Goal: Information Seeking & Learning: Learn about a topic

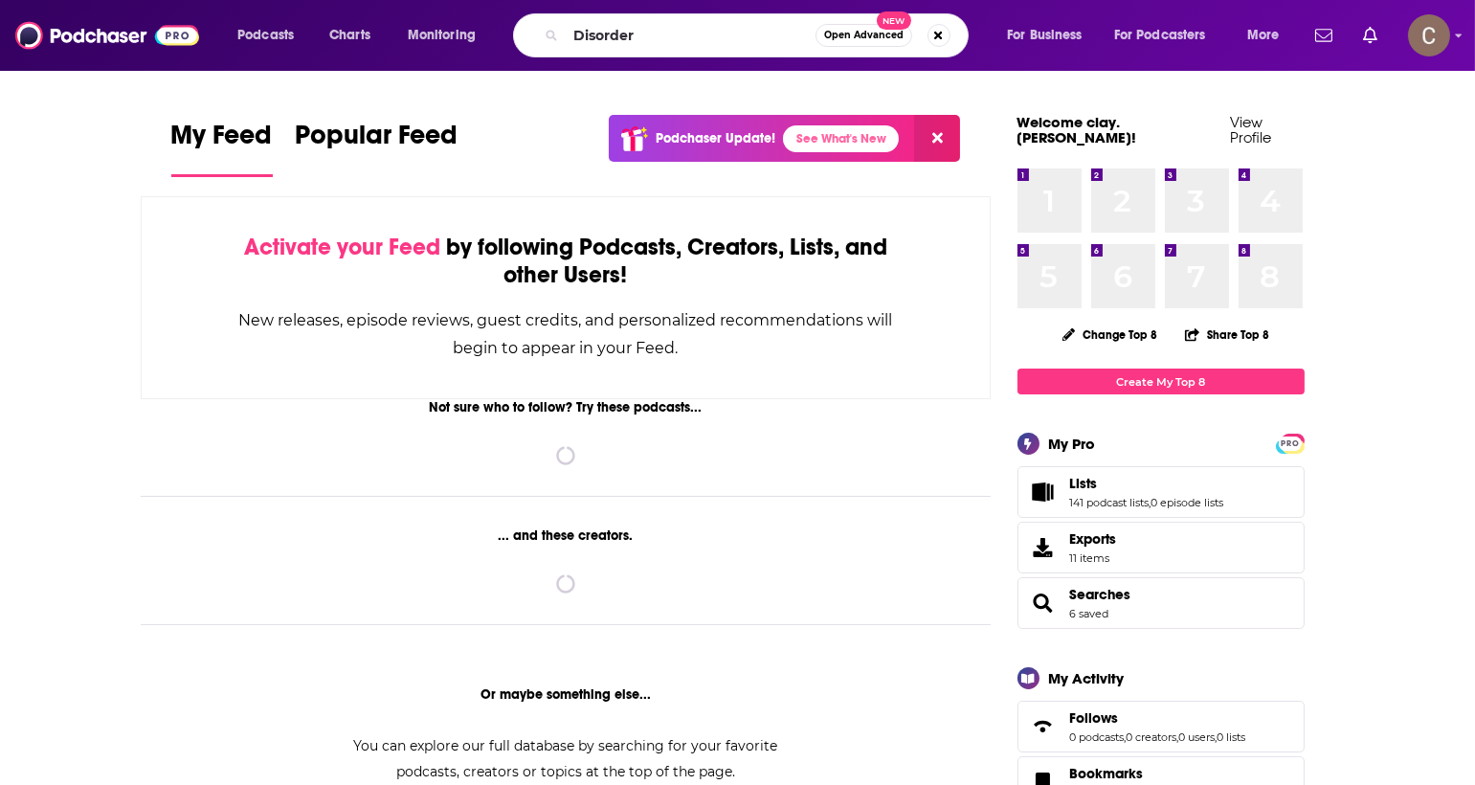
type input "Disorder"
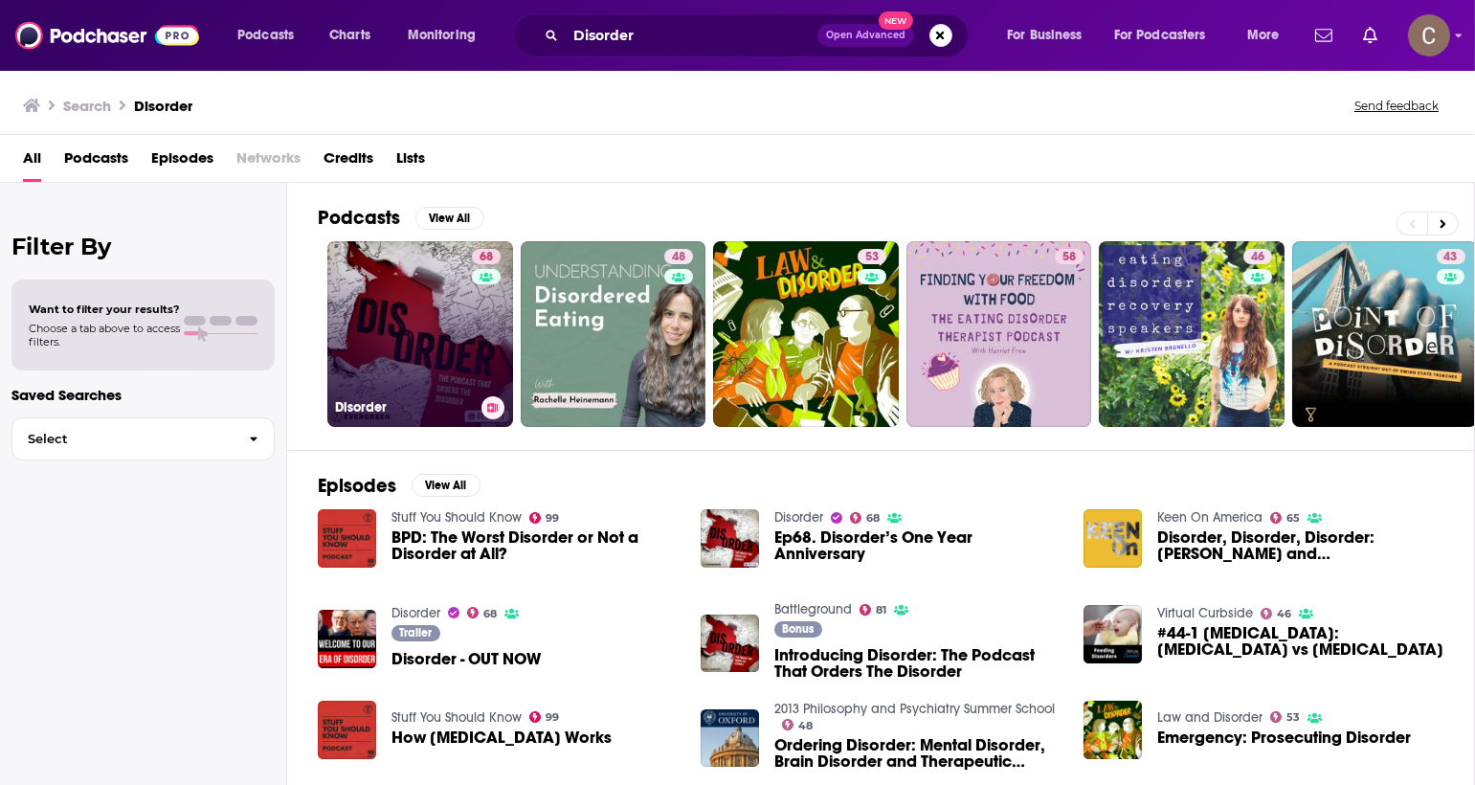
click at [392, 331] on link "68 Disorder" at bounding box center [420, 334] width 186 height 186
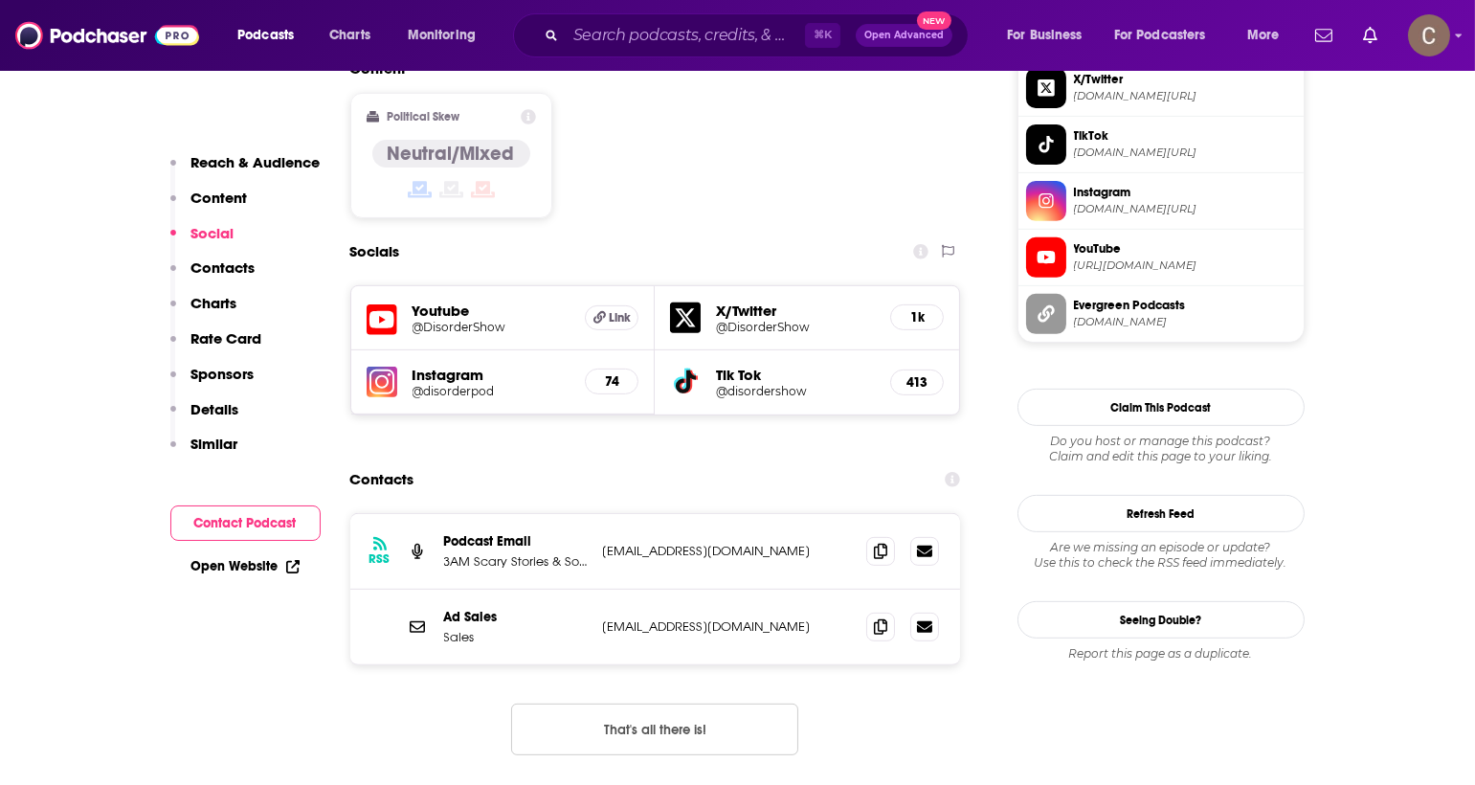
scroll to position [1481, 0]
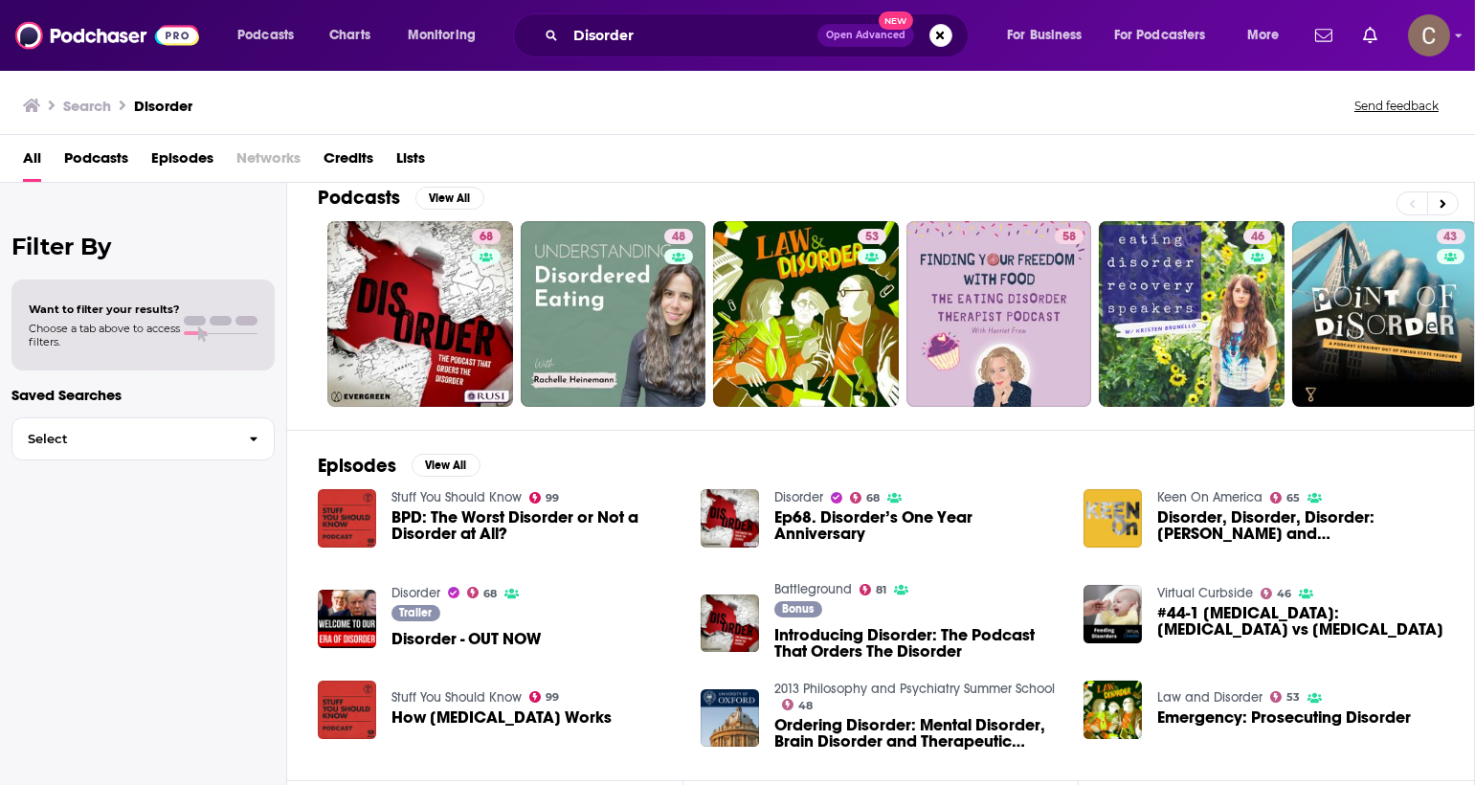
scroll to position [25, 0]
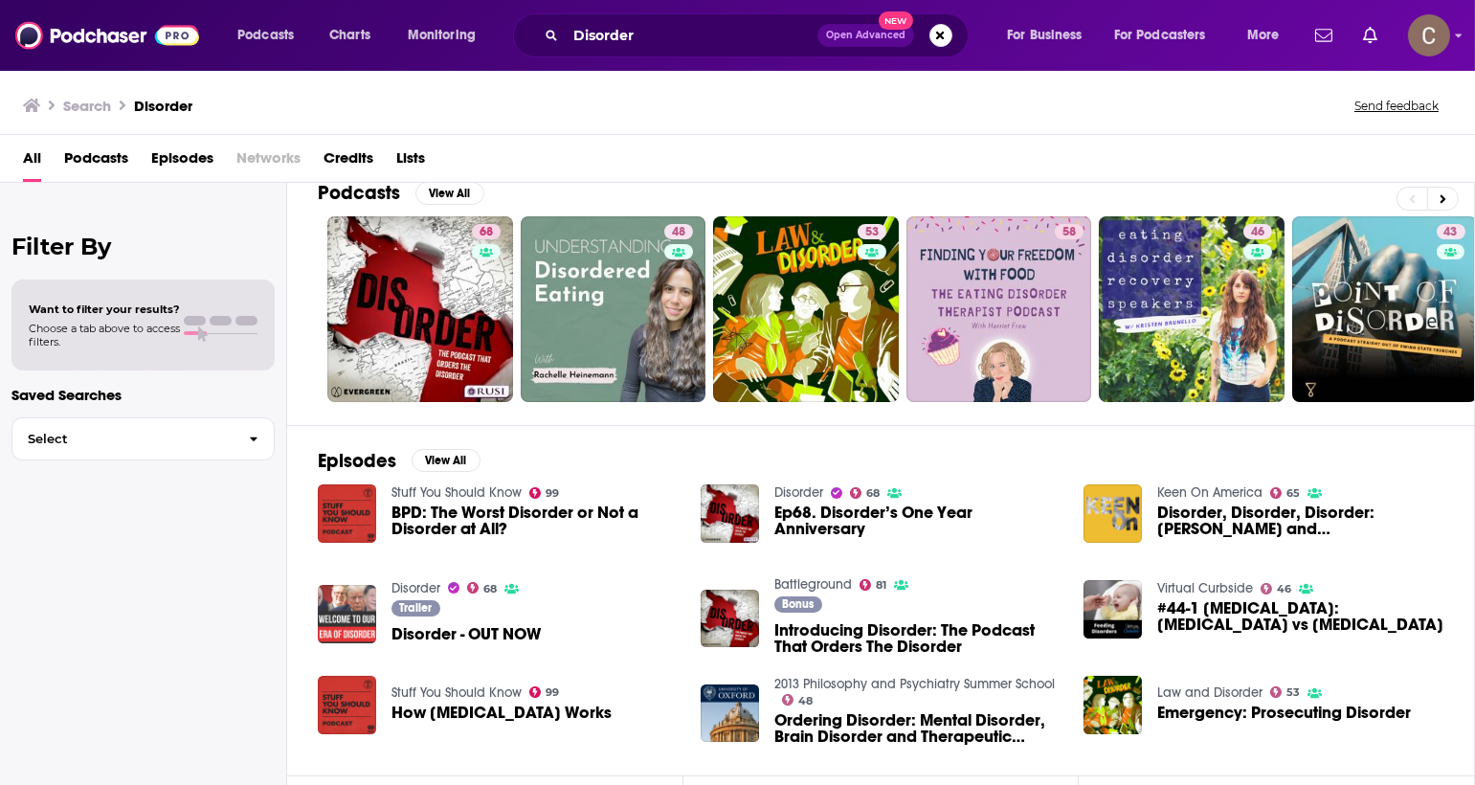
click at [341, 593] on img "Disorder - OUT NOW" at bounding box center [347, 614] width 58 height 58
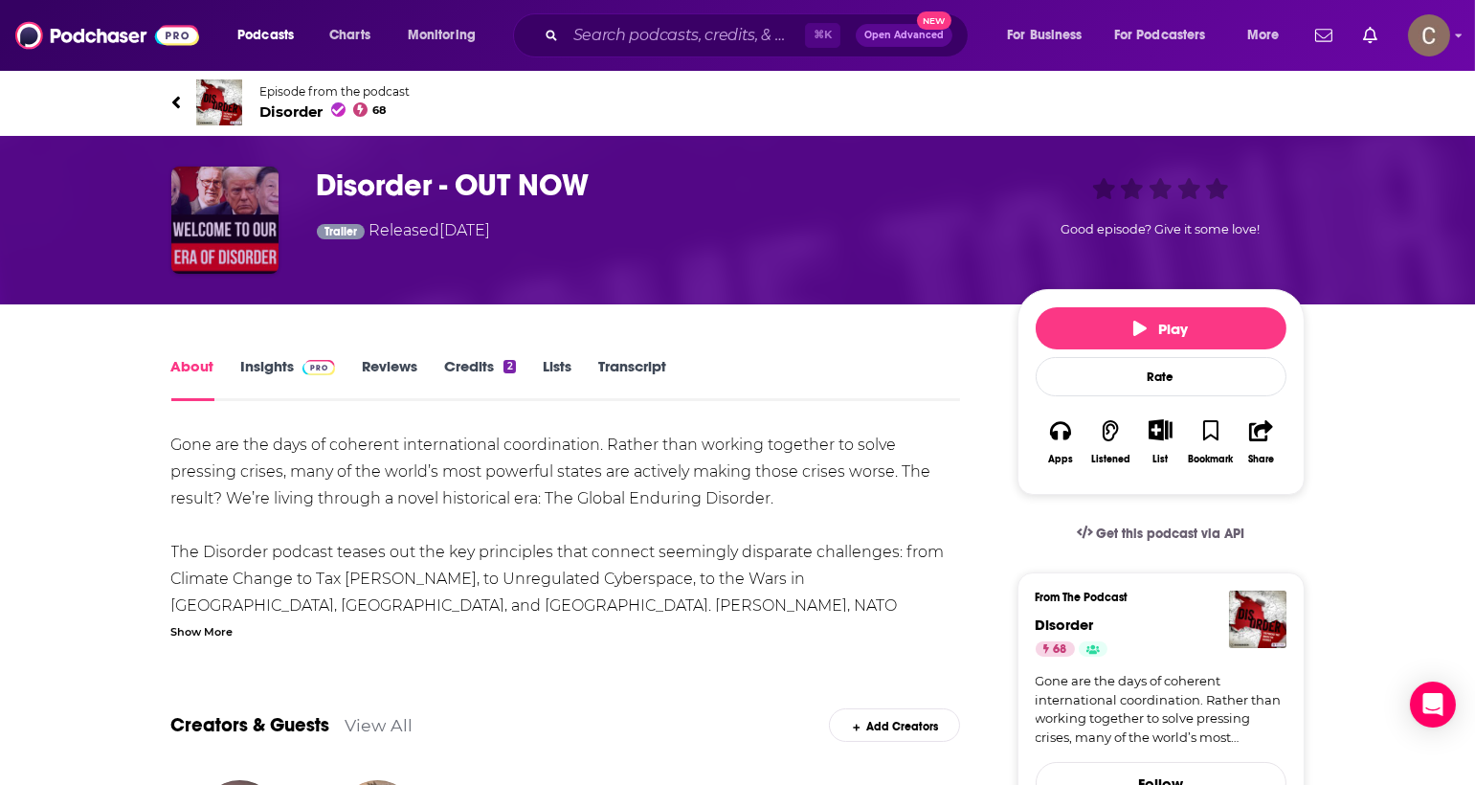
click at [242, 211] on img "Disorder - OUT NOW" at bounding box center [224, 220] width 107 height 107
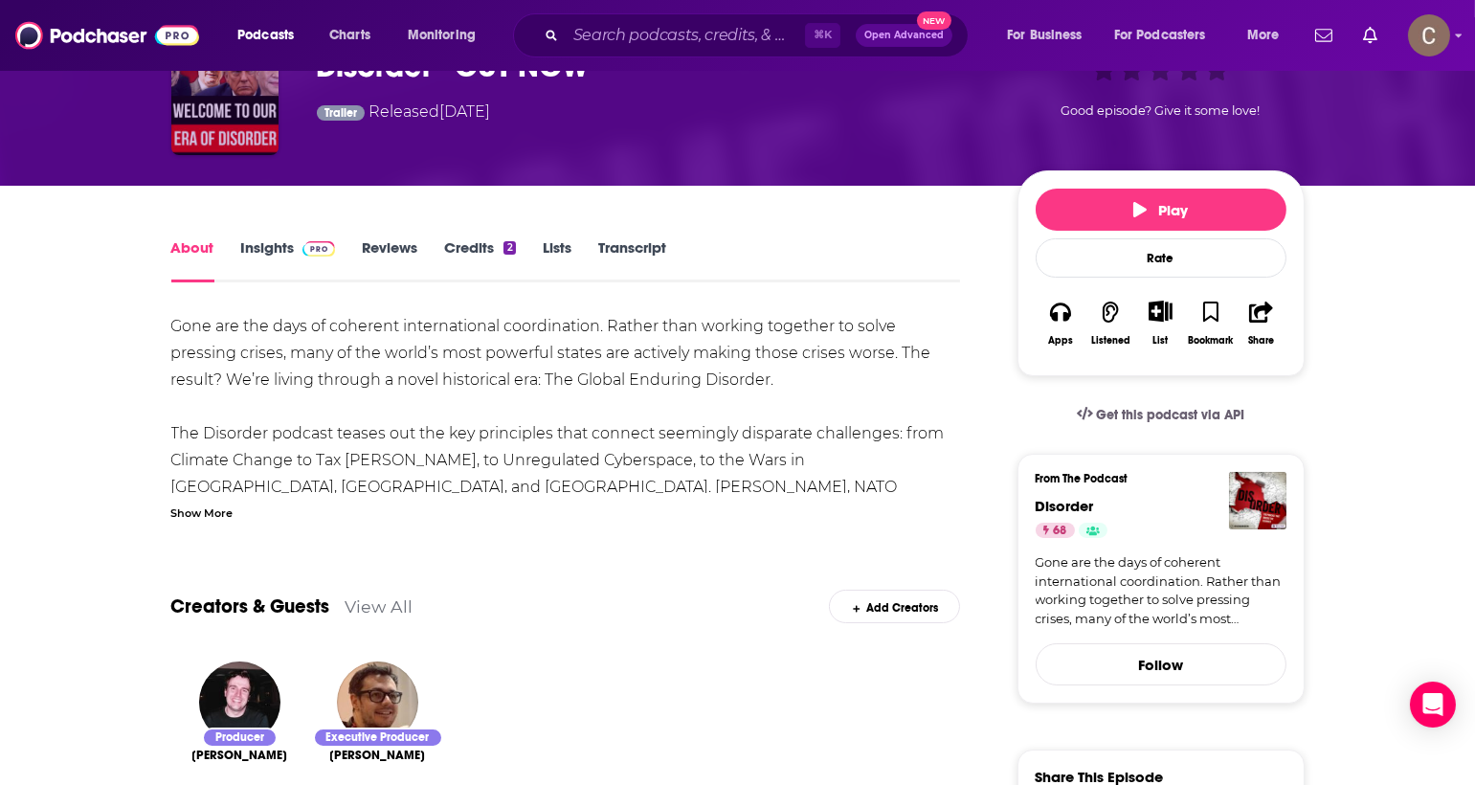
scroll to position [147, 0]
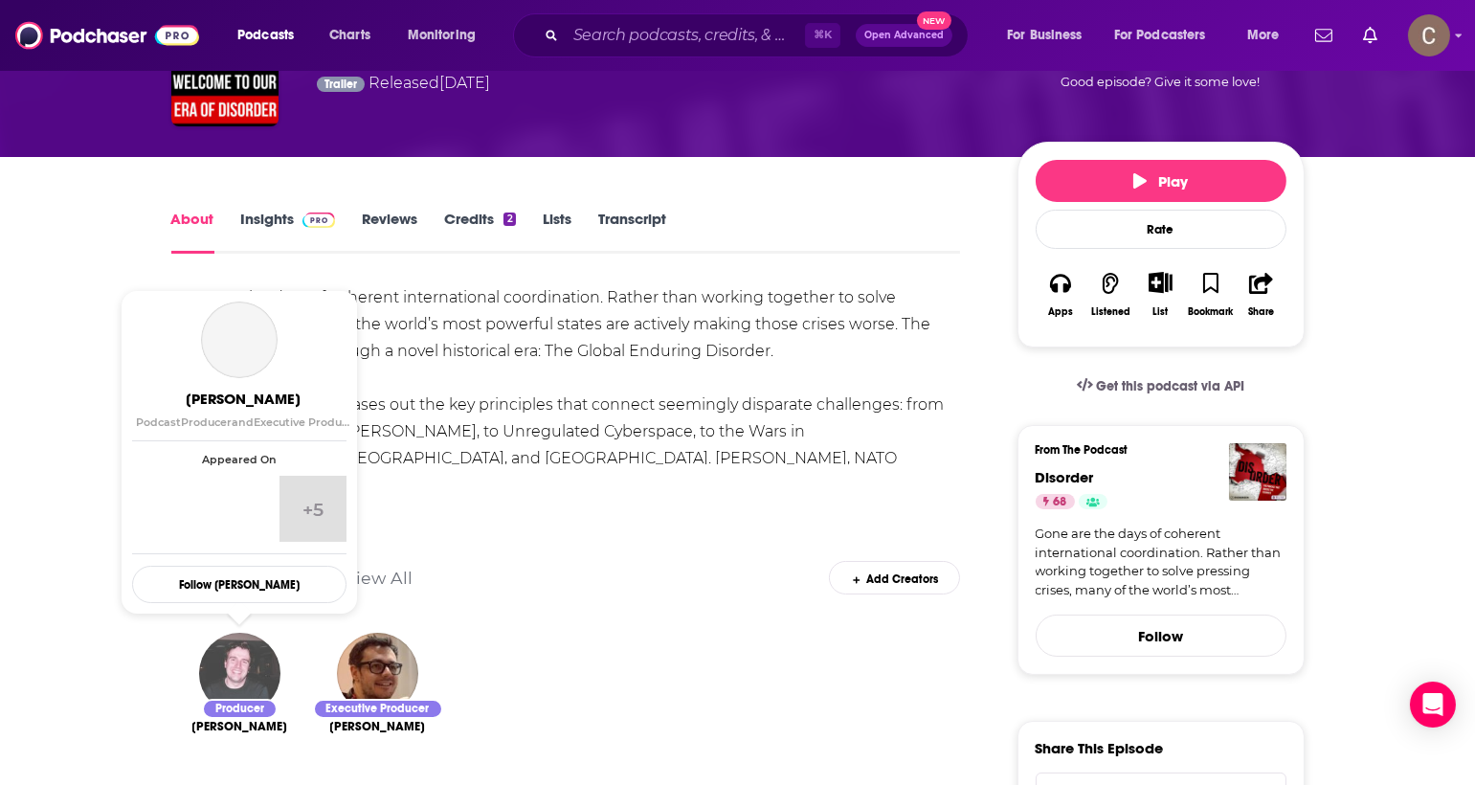
click at [259, 654] on img "George McDonagh" at bounding box center [239, 673] width 81 height 81
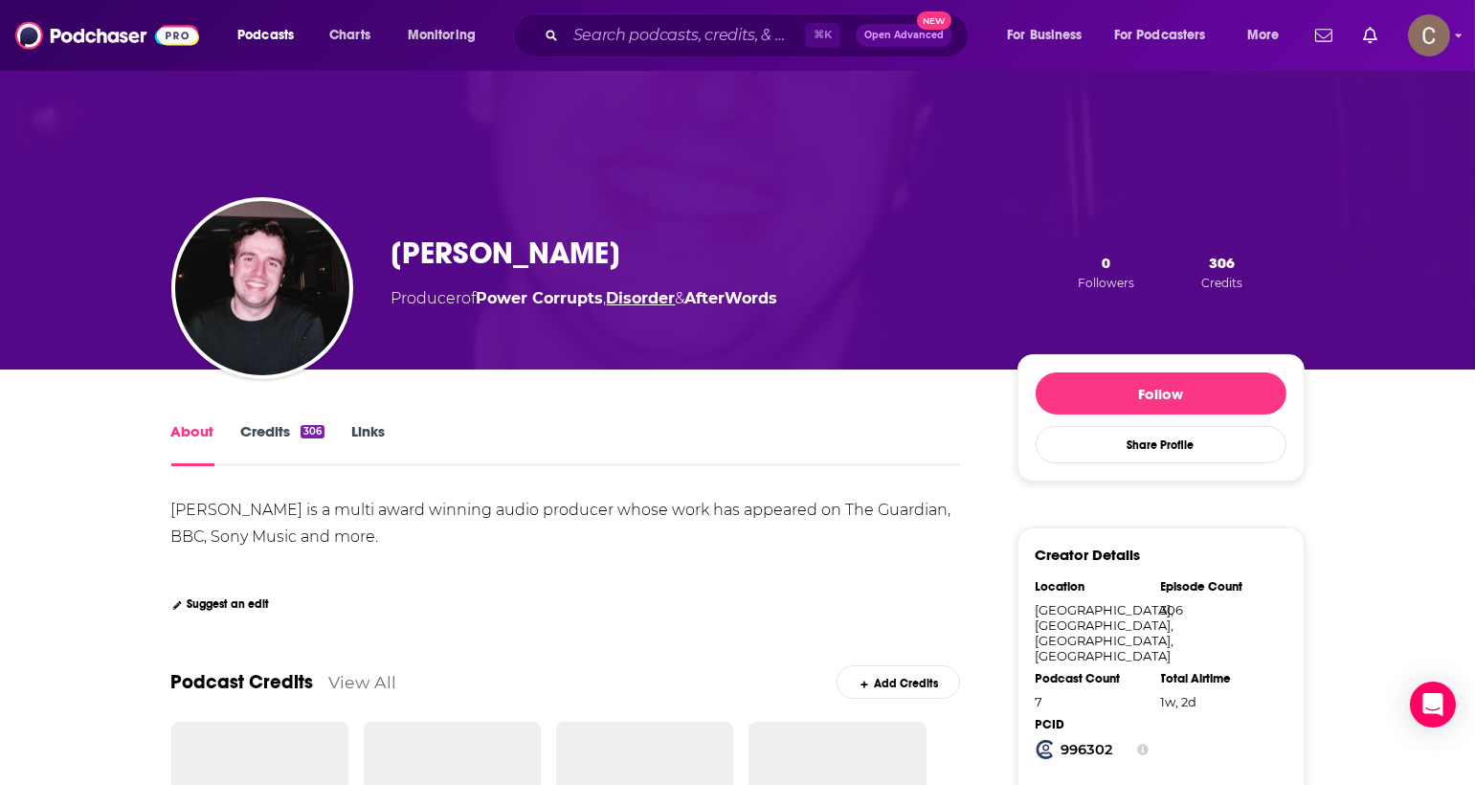
click at [634, 303] on link "Disorder" at bounding box center [641, 298] width 69 height 18
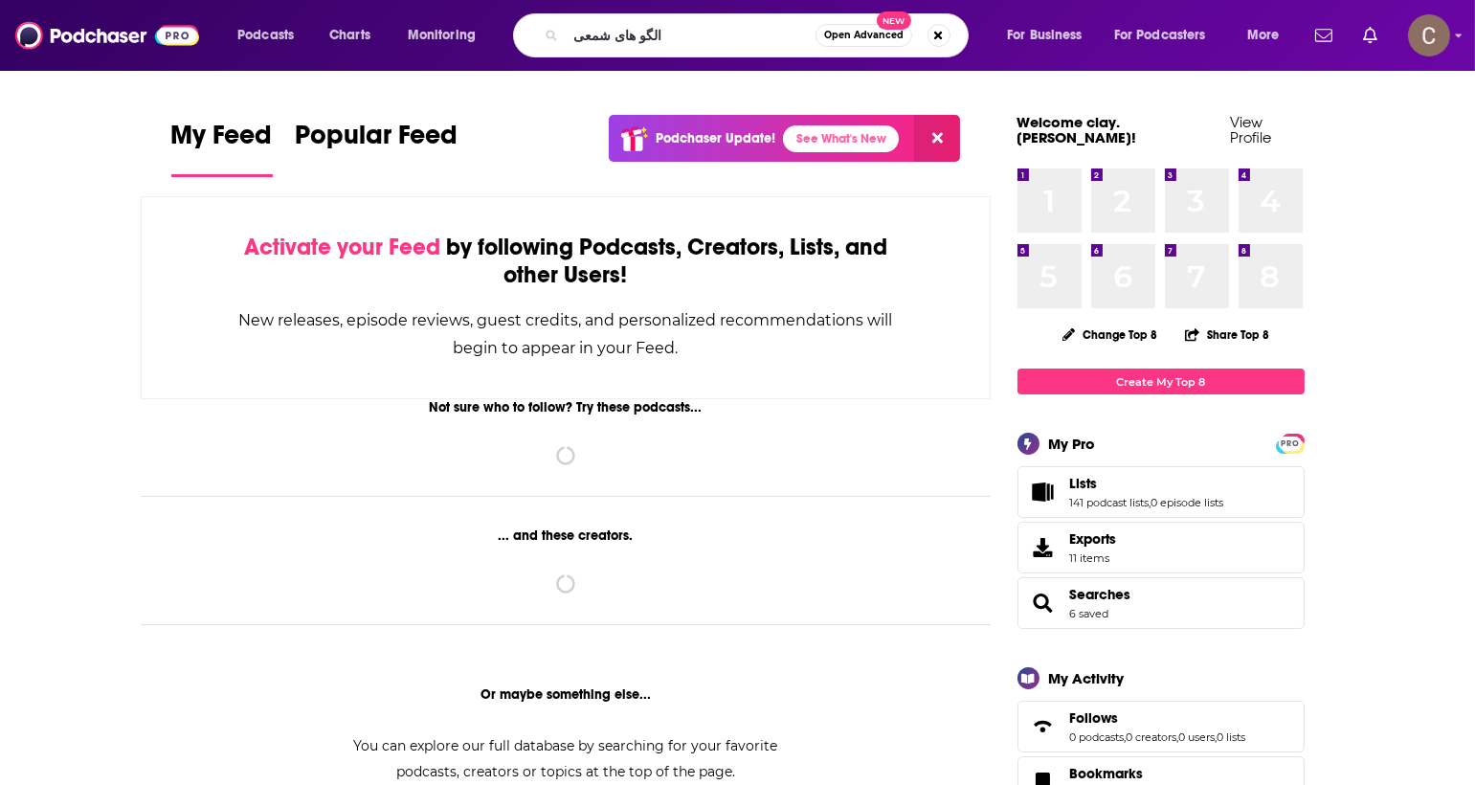
type input "الگو های شمعی"
